Goal: Use online tool/utility: Utilize a website feature to perform a specific function

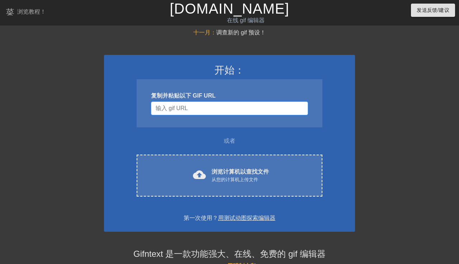
click at [214, 111] on input "用户名" at bounding box center [229, 108] width 157 height 14
click at [211, 108] on input "用户名" at bounding box center [229, 108] width 157 height 14
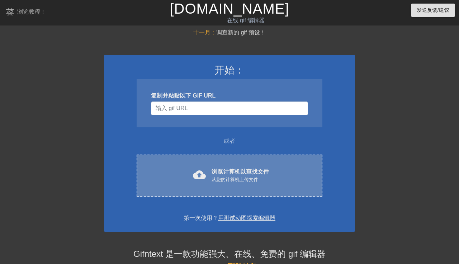
click at [213, 189] on div "cloud_upload 浏览计算机以查找文件 从您的计算机上传文件 Choose files" at bounding box center [230, 175] width 186 height 42
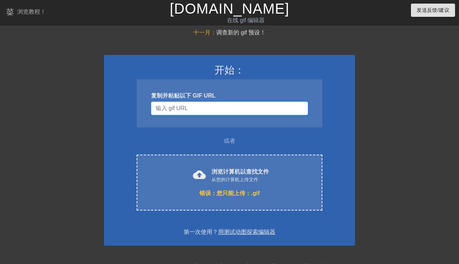
click at [199, 114] on input "用户名" at bounding box center [229, 108] width 157 height 14
paste input "[URL][DOMAIN_NAME]"
type input "[URL][DOMAIN_NAME]"
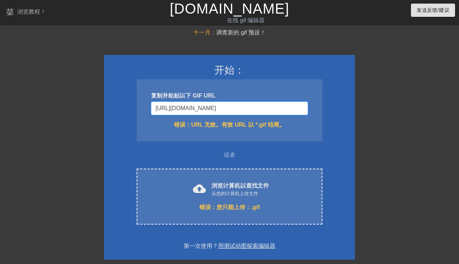
drag, startPoint x: 246, startPoint y: 112, endPoint x: 108, endPoint y: 103, distance: 138.6
click at [108, 103] on div "开始： 复制并粘贴以下 GIF URL [URL][DOMAIN_NAME] 错误： URL 无效。有效 URL 以 *.gif 结尾。 或者 cloud_u…" at bounding box center [229, 157] width 251 height 205
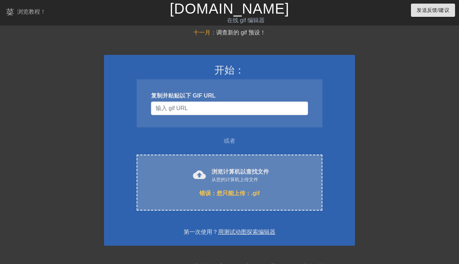
click at [223, 175] on div "浏览计算机以查找文件 从您的计算机上传文件" at bounding box center [239, 175] width 57 height 16
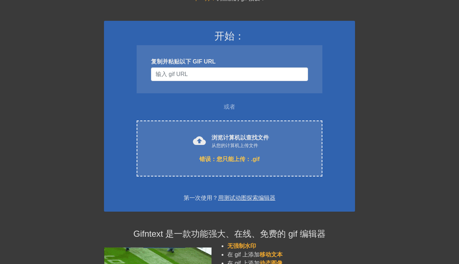
scroll to position [36, 0]
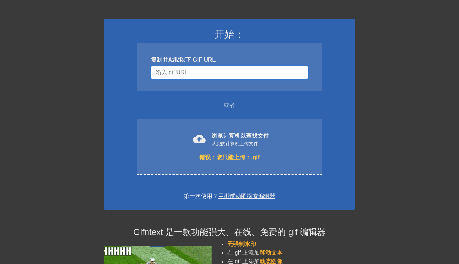
click at [209, 71] on input "用户名" at bounding box center [229, 73] width 157 height 14
click at [184, 73] on input "用户名" at bounding box center [229, 73] width 157 height 14
paste input "[URL][DOMAIN_NAME]"
type input "[URL][DOMAIN_NAME]"
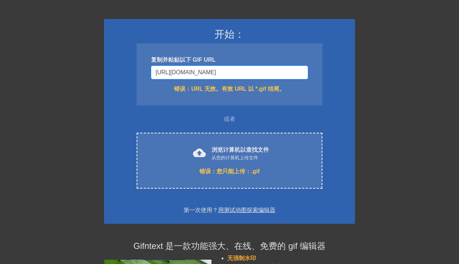
drag, startPoint x: 248, startPoint y: 69, endPoint x: 113, endPoint y: 73, distance: 135.2
click at [113, 73] on div "开始： 复制并粘贴以下 GIF URL [URL][DOMAIN_NAME] 错误： URL 无效。有效 URL 以 *.gif 结尾。 或者 cloud_u…" at bounding box center [229, 121] width 251 height 205
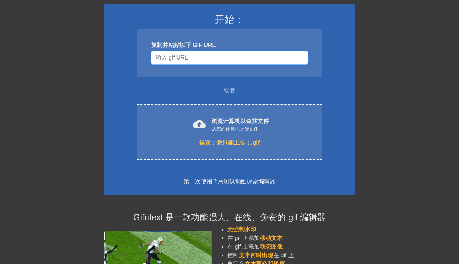
scroll to position [0, 0]
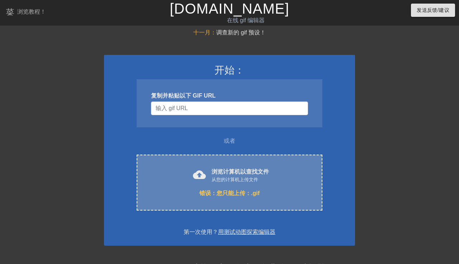
click at [199, 173] on font "cloud_upload" at bounding box center [199, 174] width 13 height 13
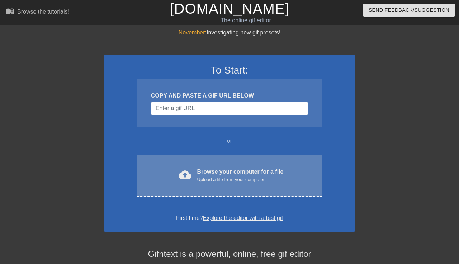
click at [195, 175] on div "cloud_upload Browse your computer for a file Upload a file from your computer" at bounding box center [230, 175] width 156 height 16
